Goal: Task Accomplishment & Management: Manage account settings

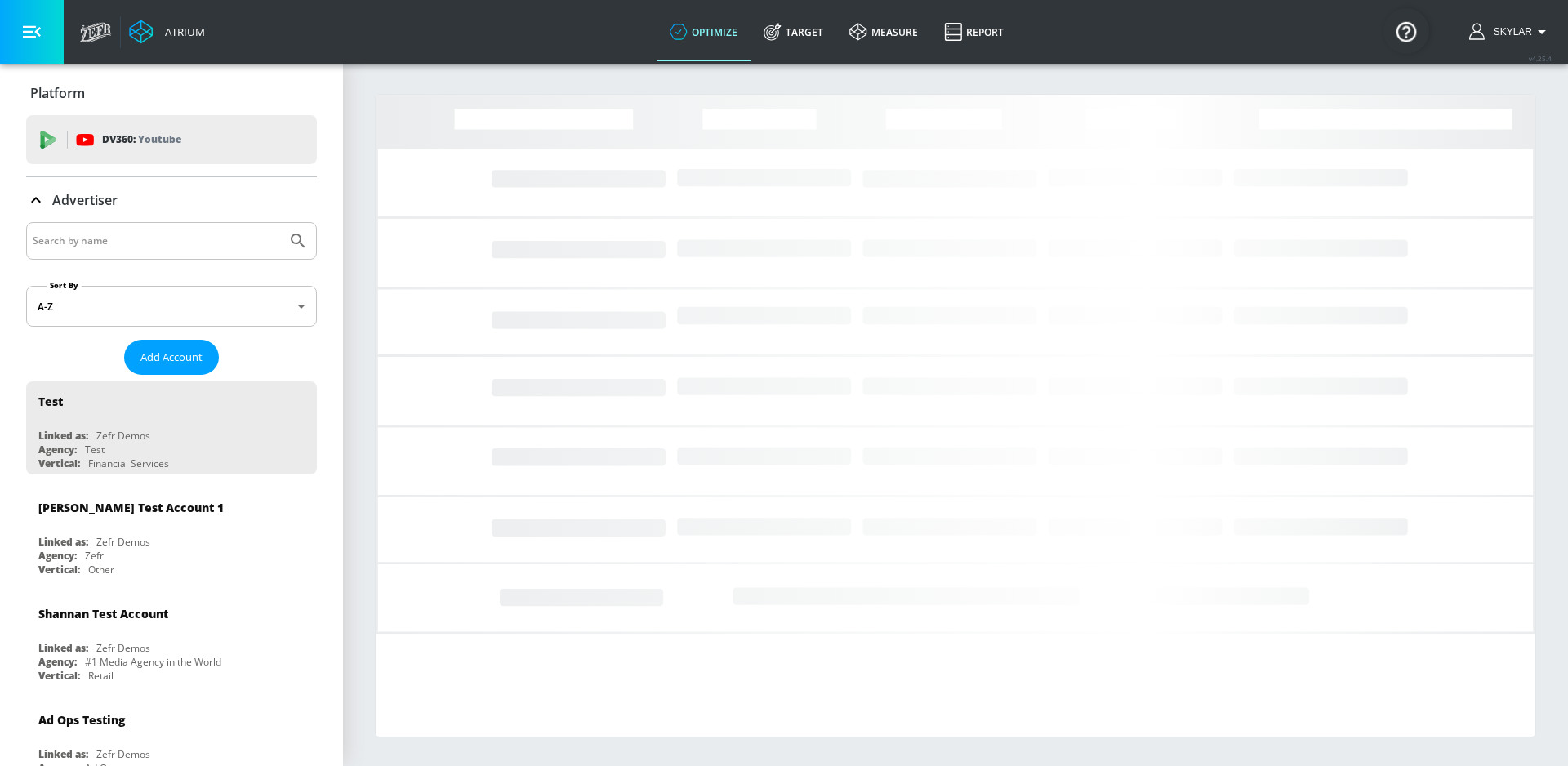
click at [134, 241] on input "Search by name" at bounding box center [157, 241] width 248 height 21
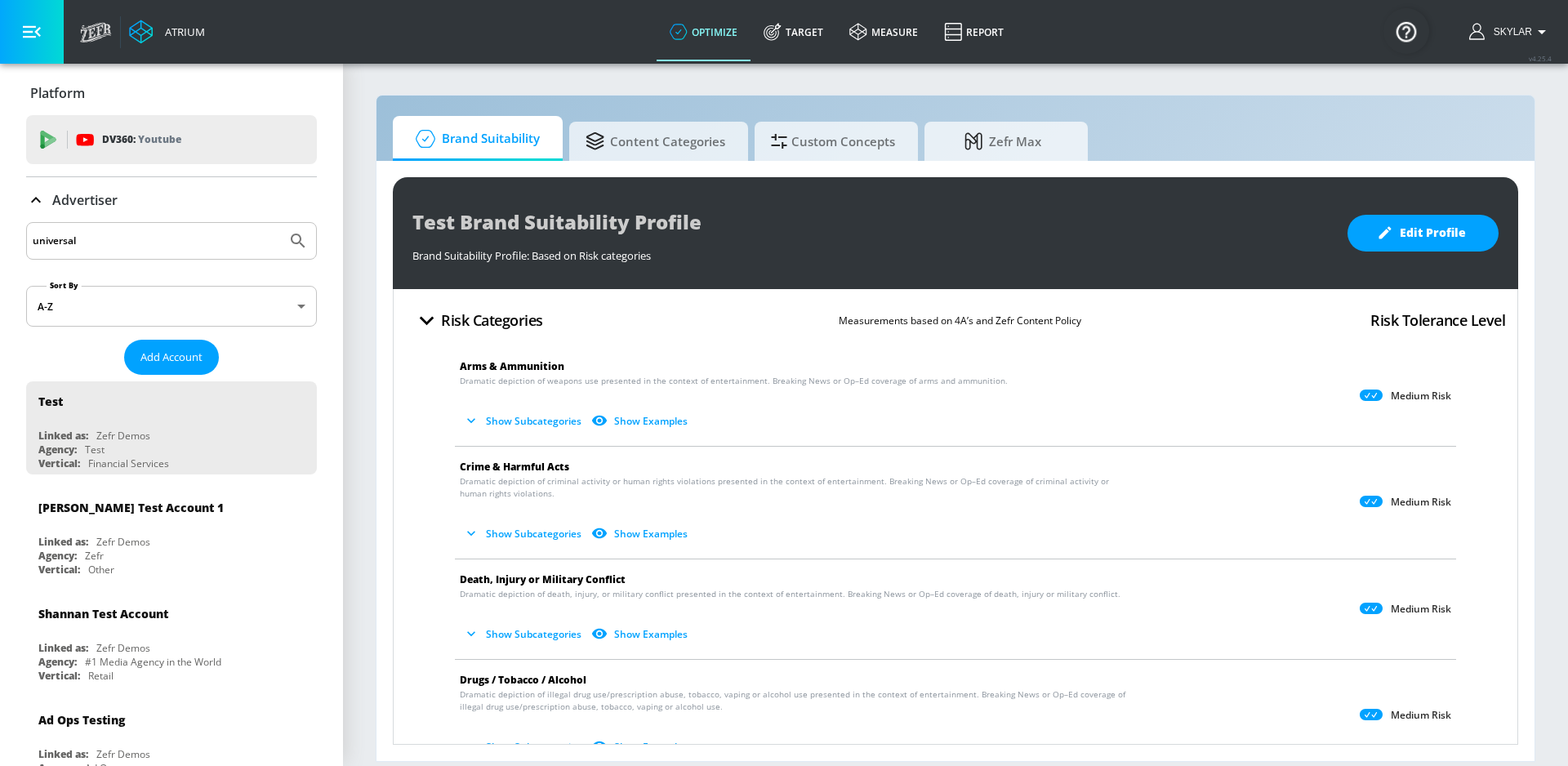
type input "universal"
click at [288, 240] on icon "Submit Search" at bounding box center [298, 241] width 20 height 20
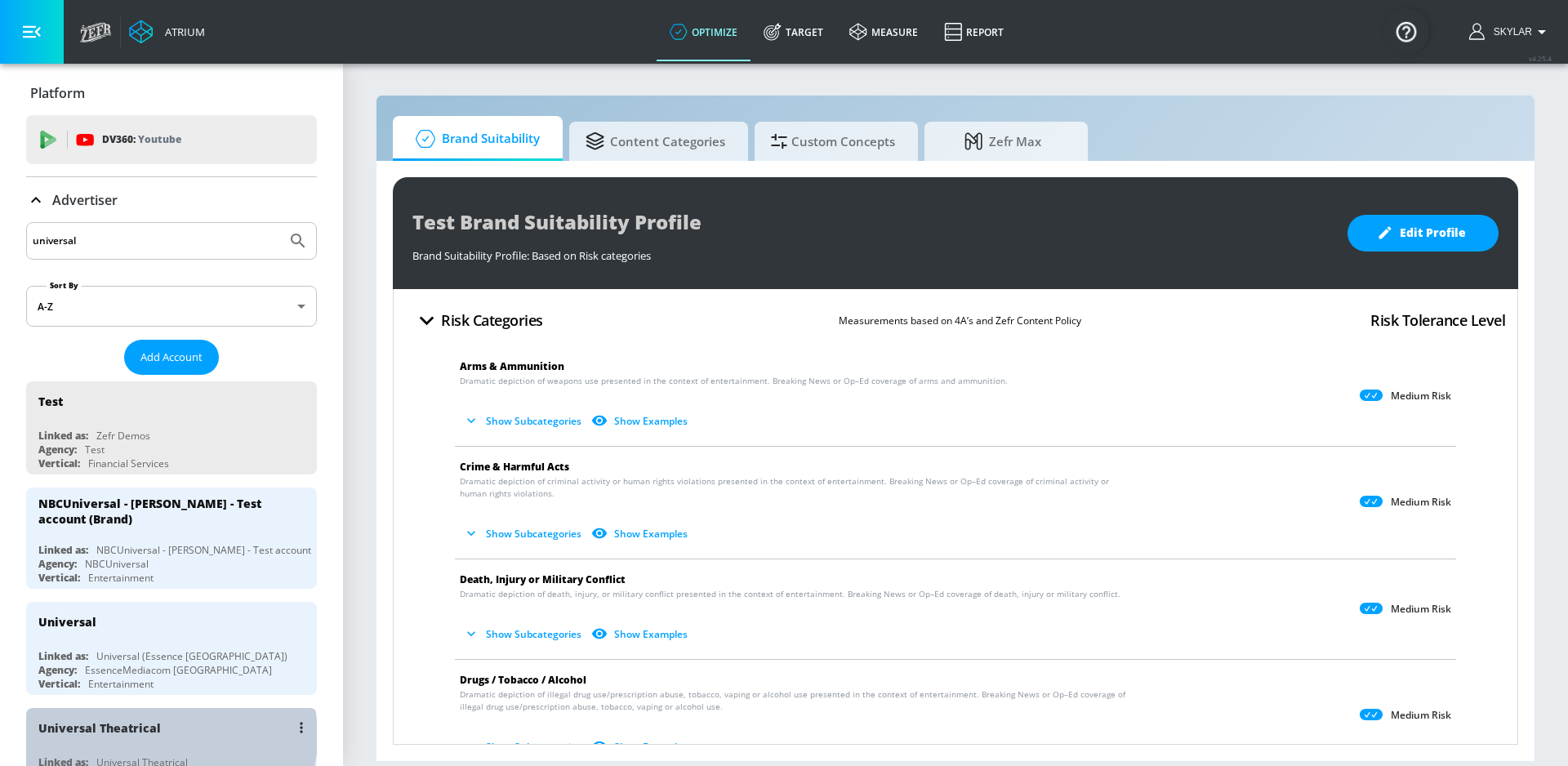
click at [164, 740] on div "Universal Theatrical" at bounding box center [175, 727] width 274 height 39
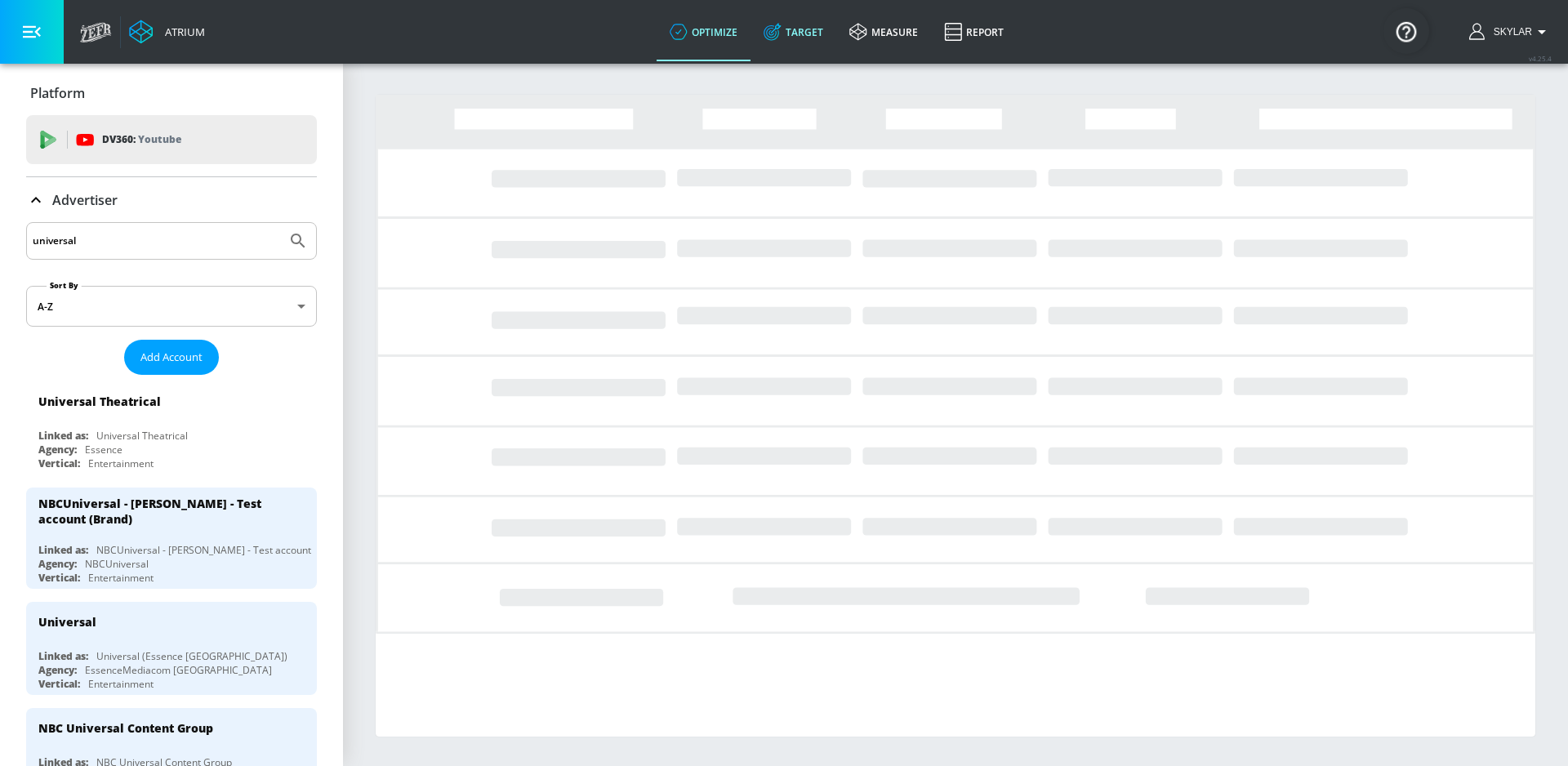
drag, startPoint x: 798, startPoint y: 37, endPoint x: 779, endPoint y: 31, distance: 19.9
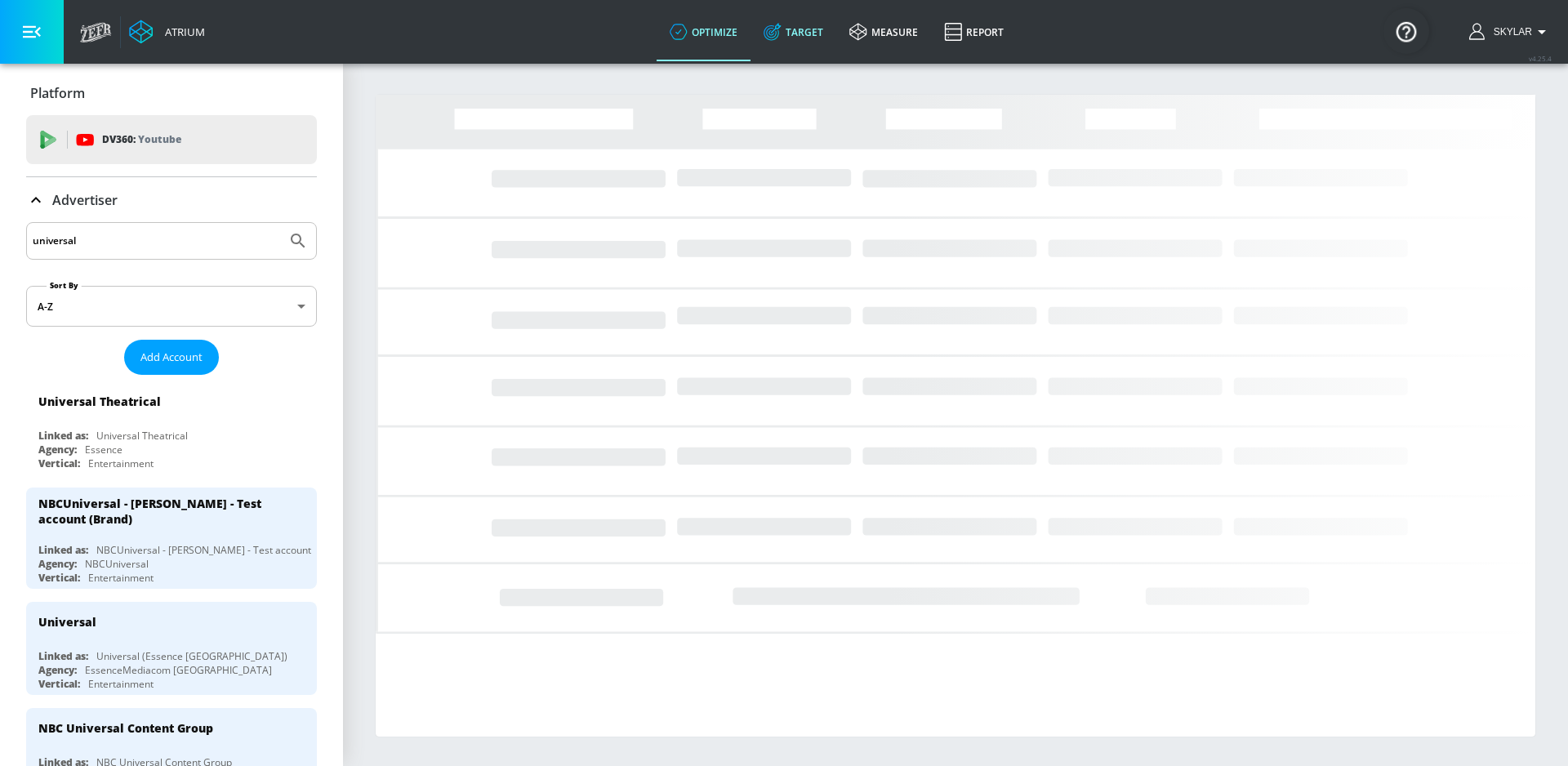
click at [798, 38] on link "Target" at bounding box center [793, 31] width 86 height 59
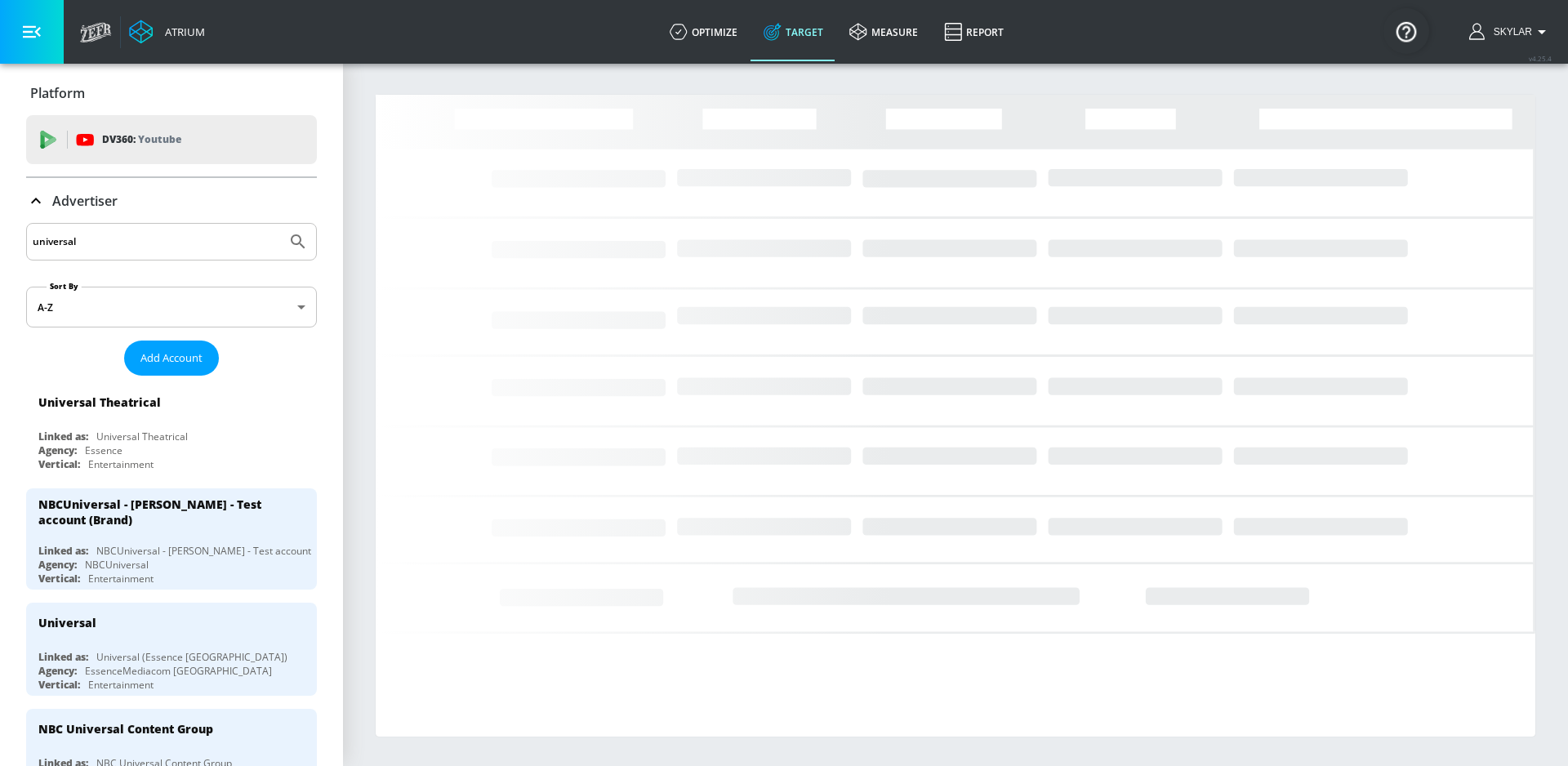
click at [34, 198] on icon at bounding box center [36, 201] width 20 height 20
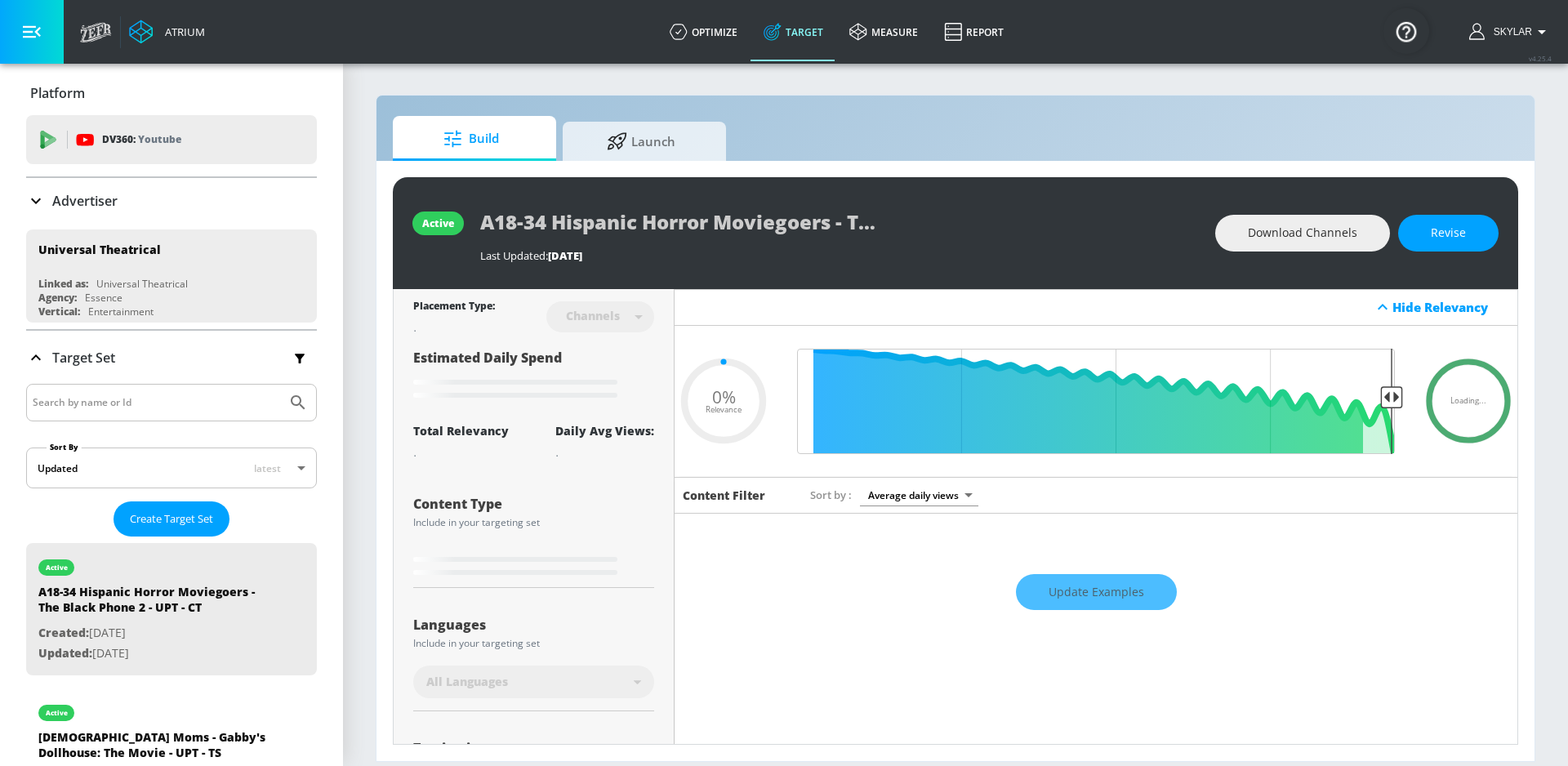
type input "0.05"
click at [171, 399] on input "Search by name or Id" at bounding box center [157, 403] width 248 height 21
type input "him"
click at [291, 402] on icon "Submit Search" at bounding box center [297, 402] width 14 height 14
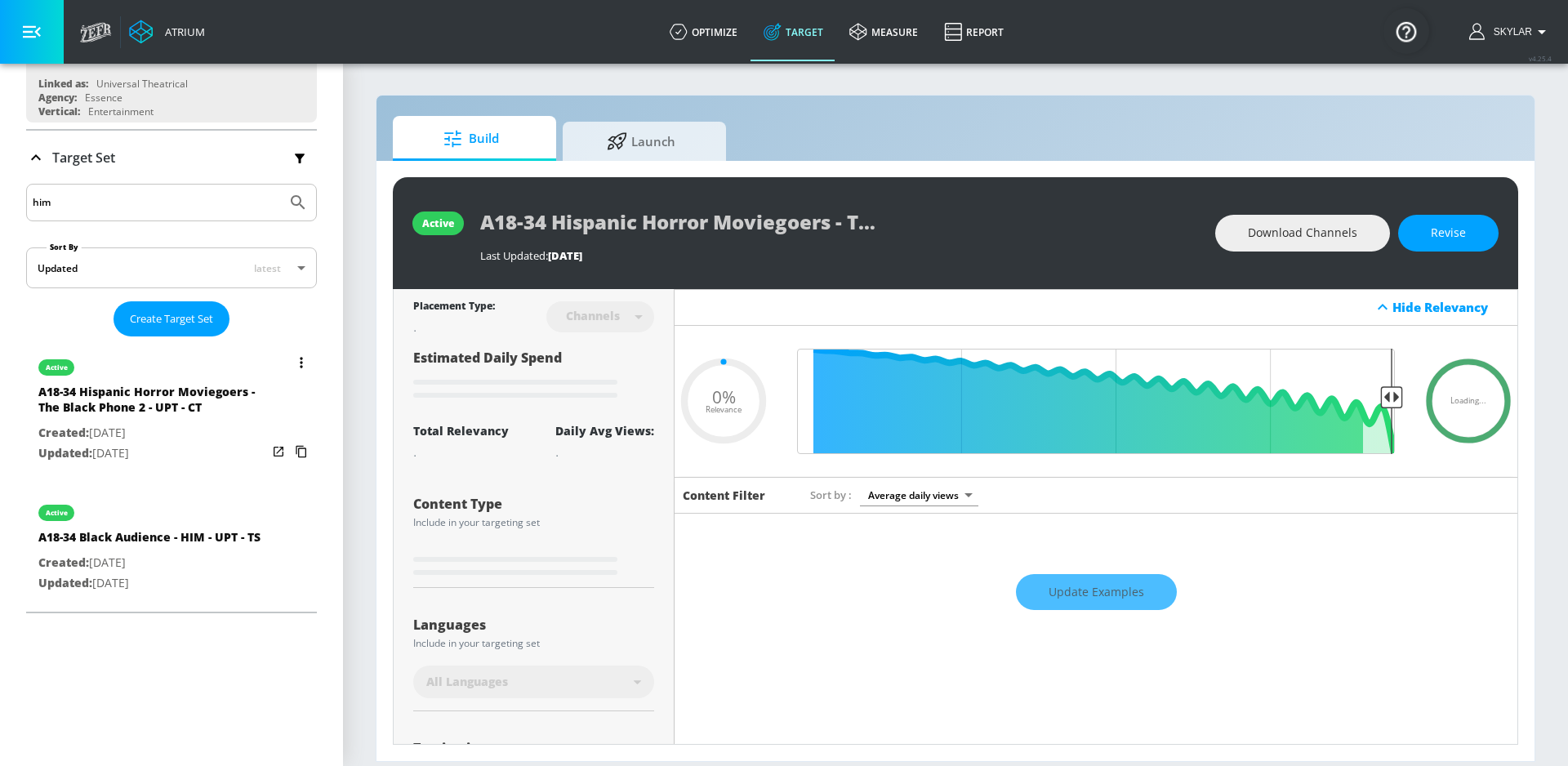
scroll to position [268, 0]
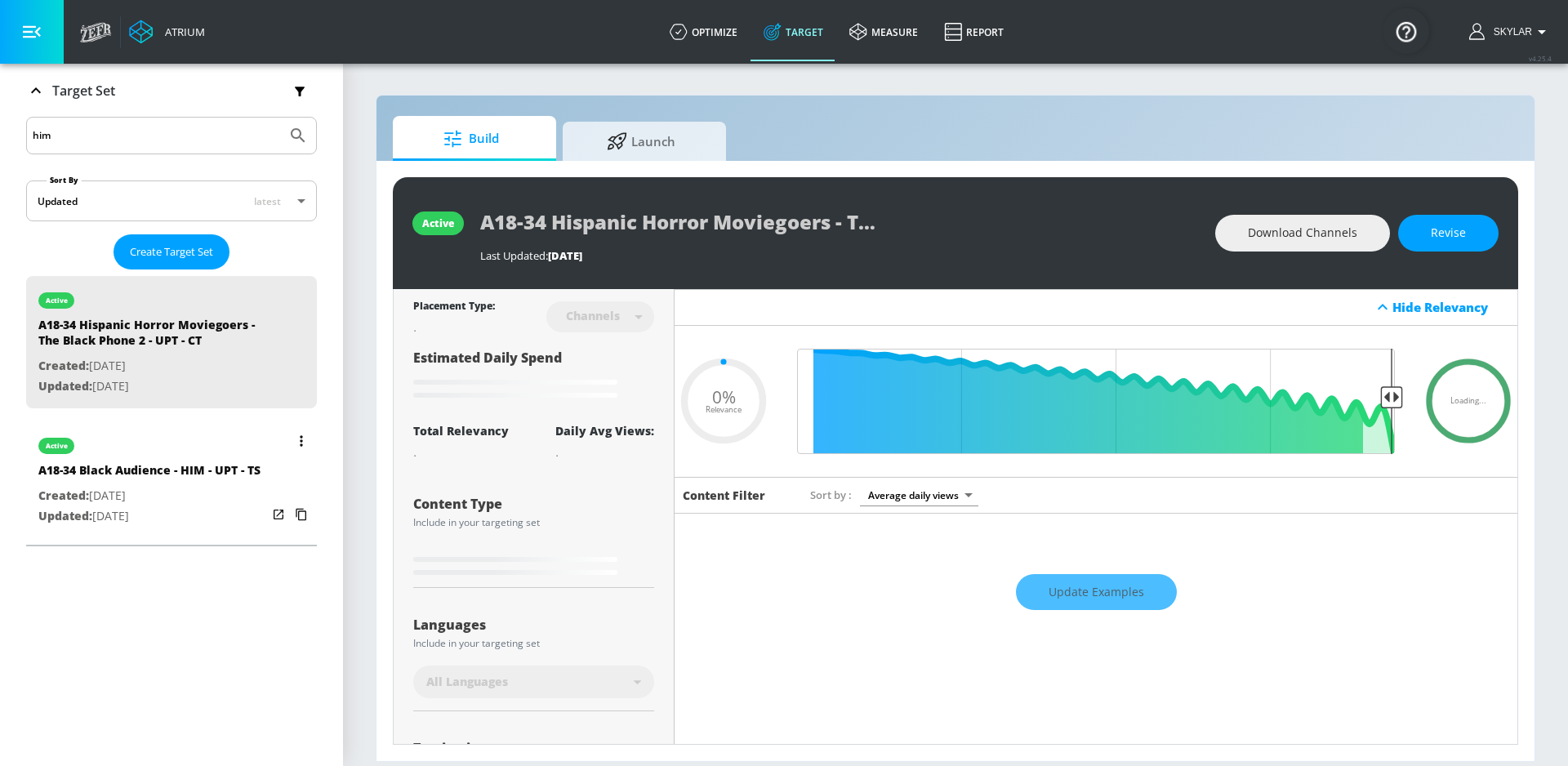
click at [119, 461] on div "active" at bounding box center [149, 441] width 222 height 40
type input "A18-34 Black Audience - HIM - UPT - TS"
type input "videos"
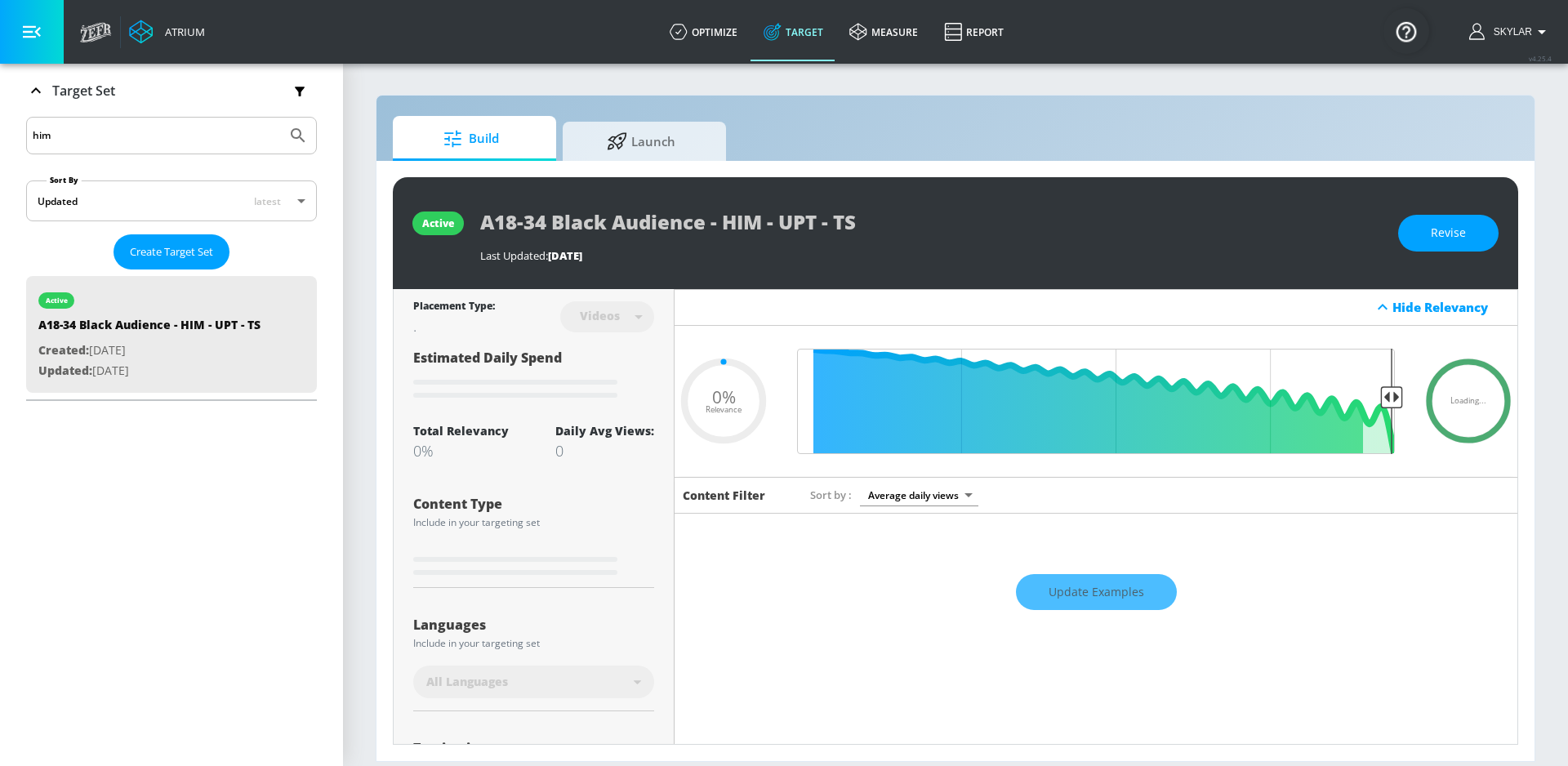
type input "0.6"
